Goal: Transaction & Acquisition: Purchase product/service

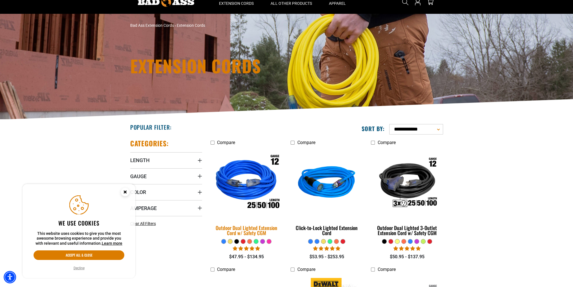
scroll to position [84, 0]
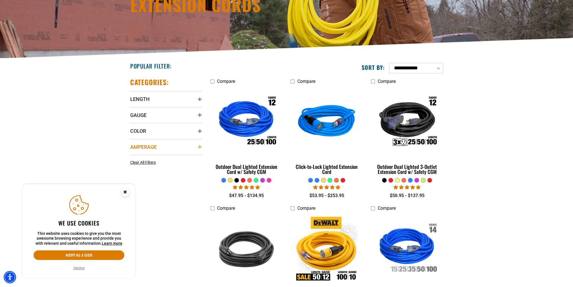
click at [198, 147] on icon "Amperage" at bounding box center [199, 146] width 5 height 5
click at [132, 168] on icon at bounding box center [132, 167] width 5 height 7
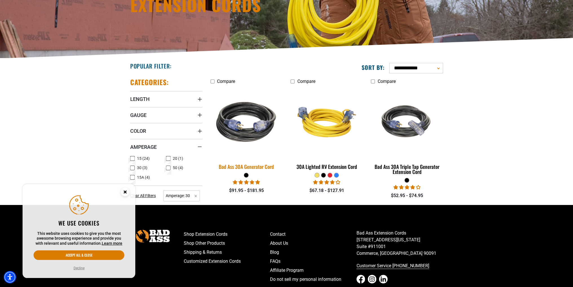
click at [248, 130] on img at bounding box center [246, 122] width 79 height 72
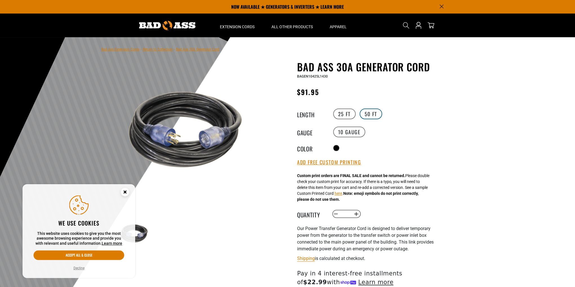
click at [371, 113] on label "50 FT" at bounding box center [371, 113] width 23 height 11
